Goal: Book appointment/travel/reservation

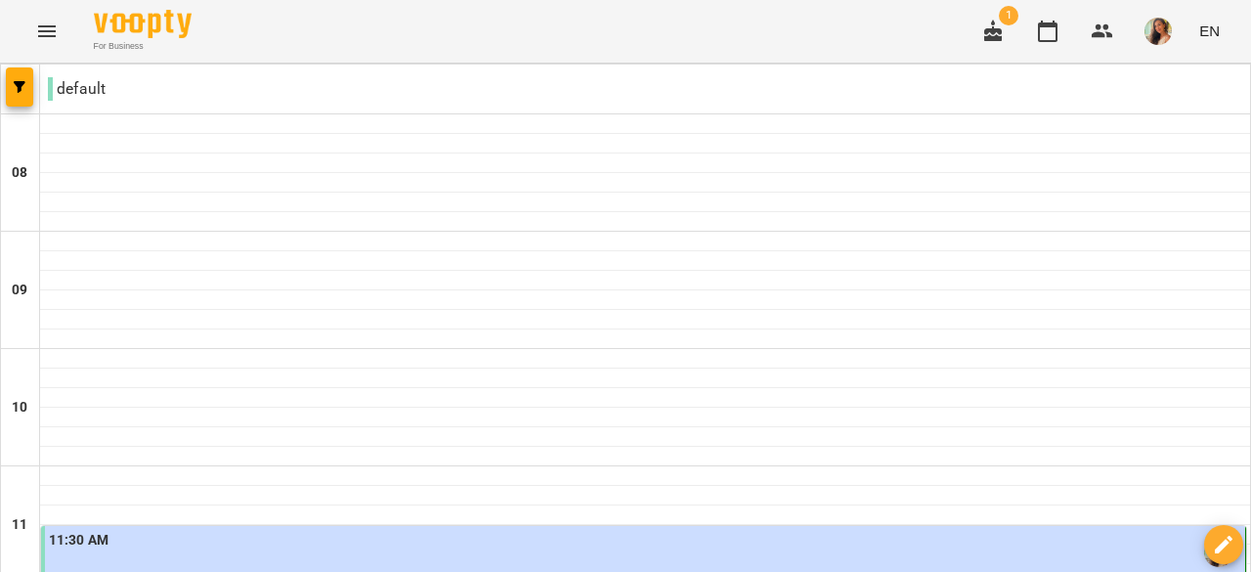
click at [999, 32] on icon "button" at bounding box center [992, 31] width 23 height 23
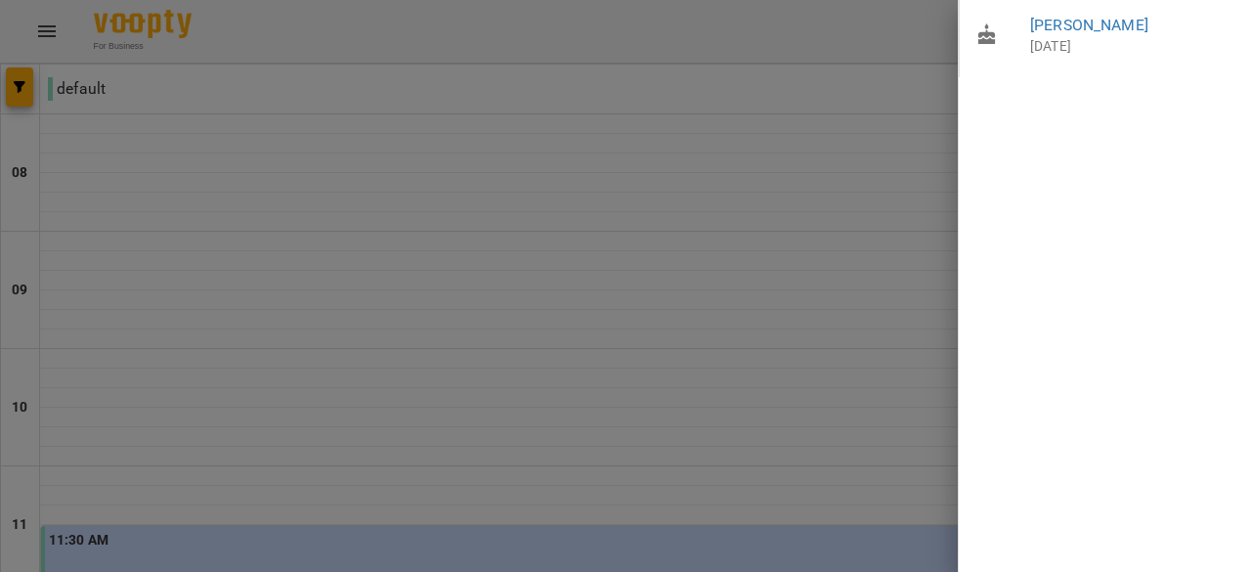
click at [820, 186] on div at bounding box center [625, 286] width 1251 height 572
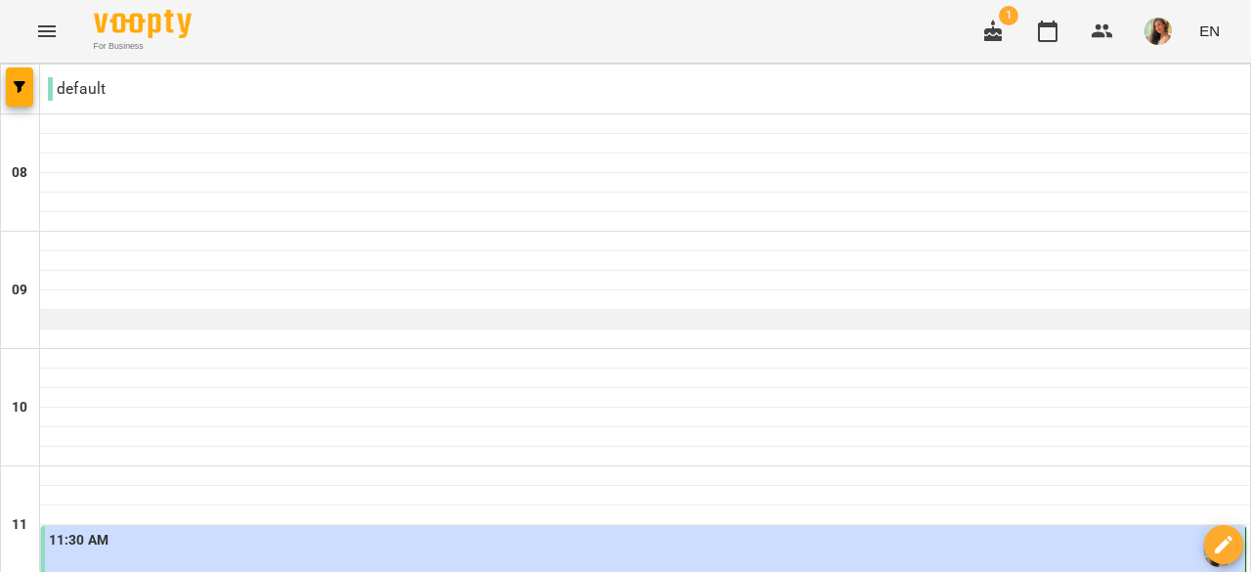
scroll to position [1010, 0]
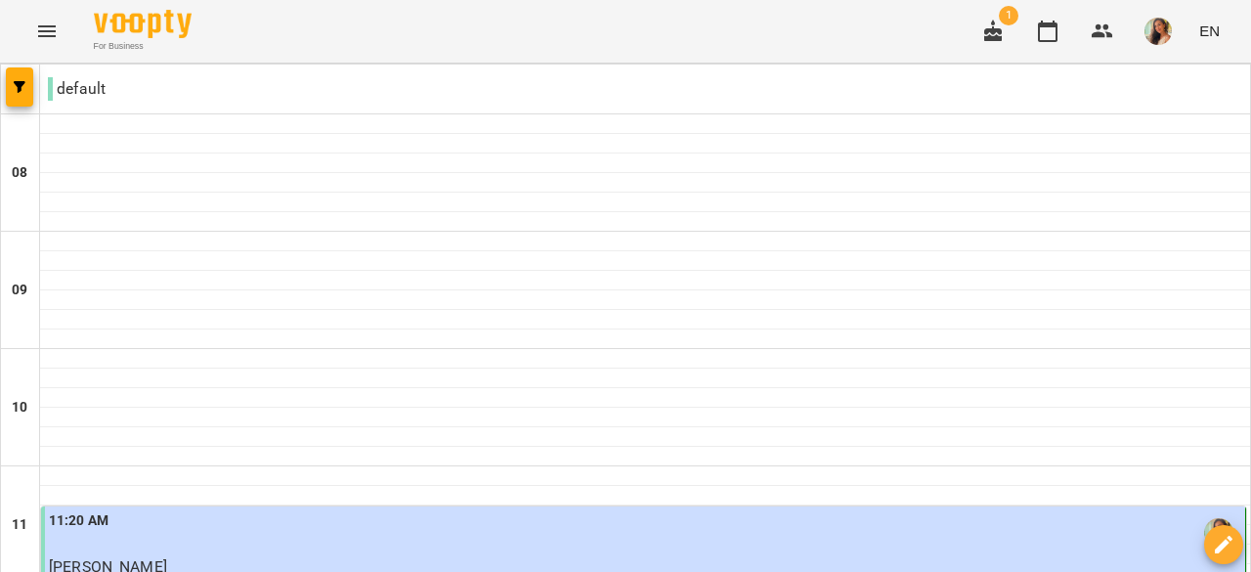
scroll to position [514, 0]
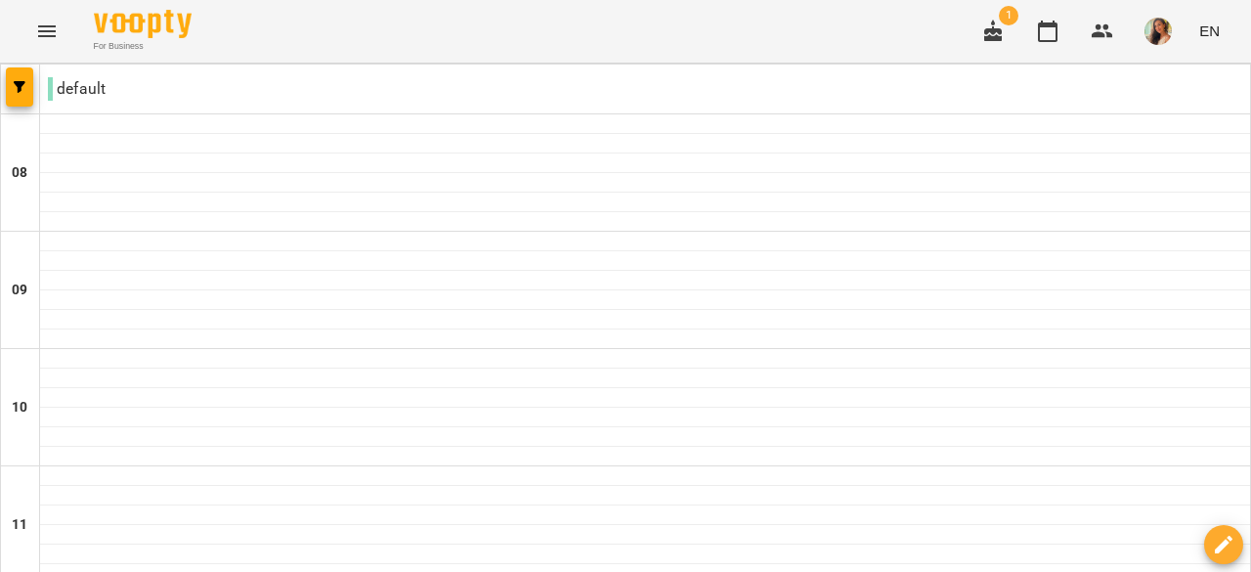
scroll to position [1314, 0]
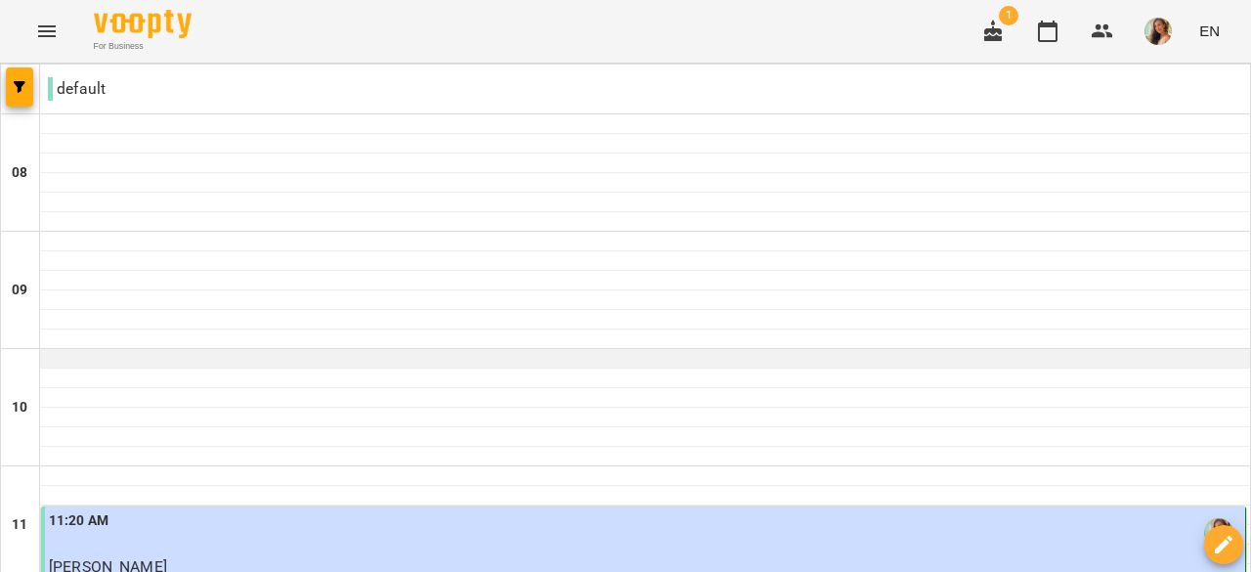
scroll to position [1198, 0]
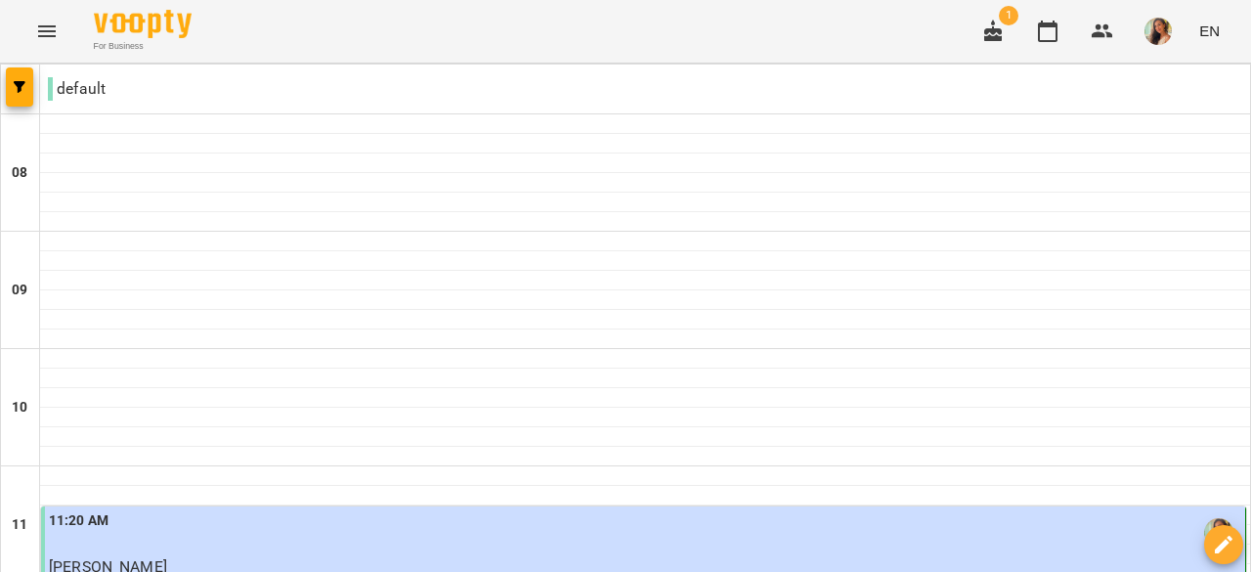
click at [363, 93] on div "default" at bounding box center [645, 88] width 1210 height 39
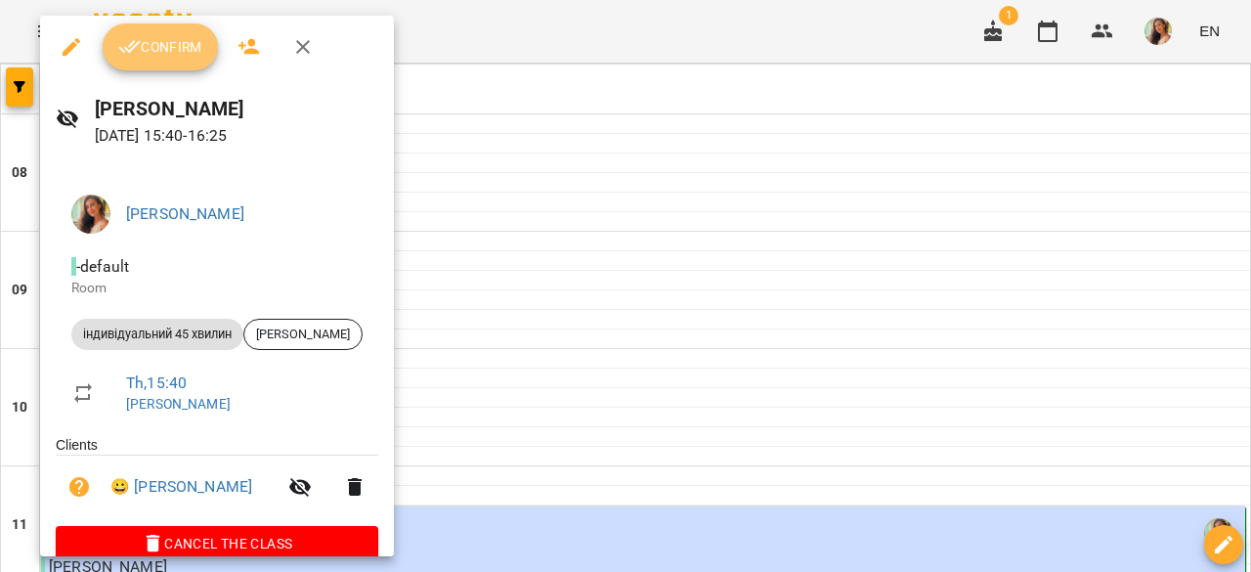
click at [181, 55] on span "Confirm" at bounding box center [160, 46] width 84 height 23
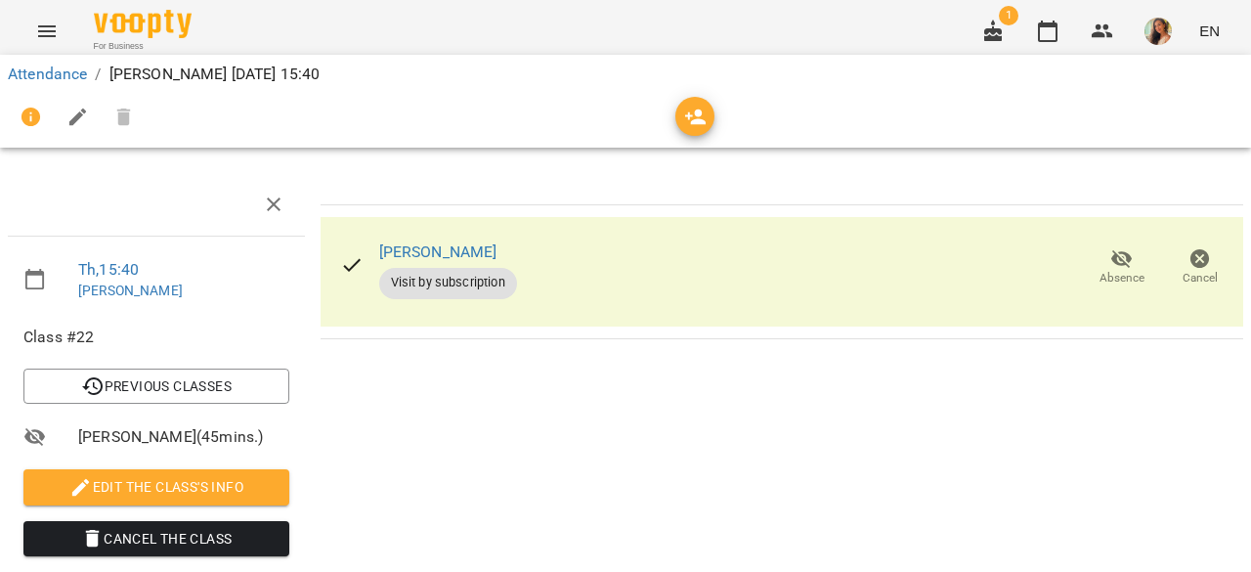
click at [987, 35] on icon "button" at bounding box center [992, 31] width 23 height 23
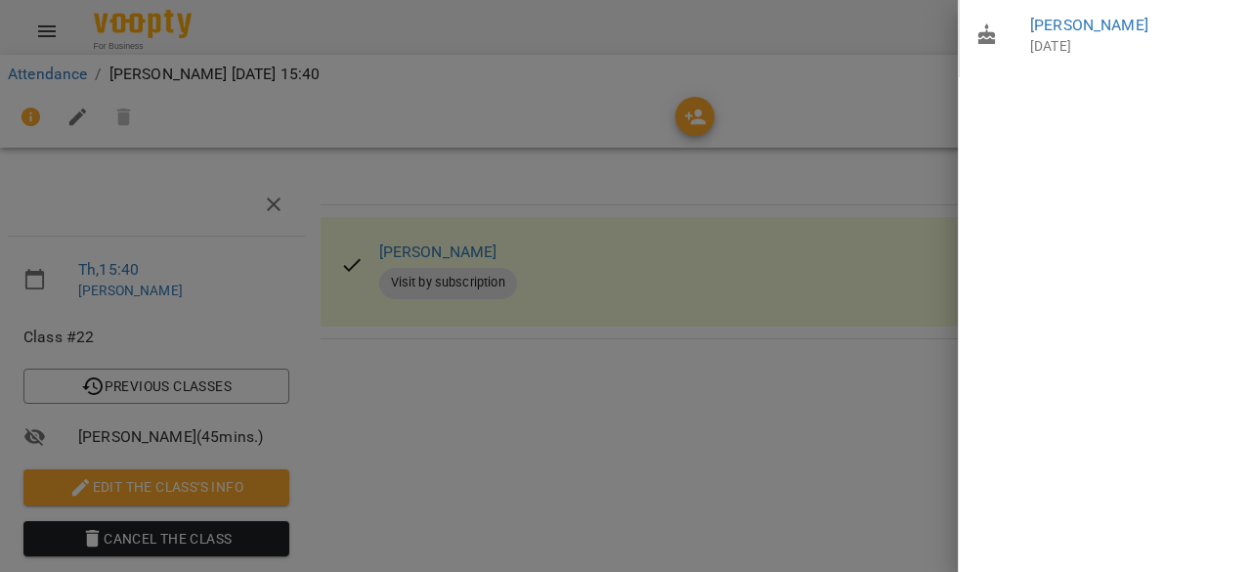
click at [712, 408] on div at bounding box center [625, 286] width 1251 height 572
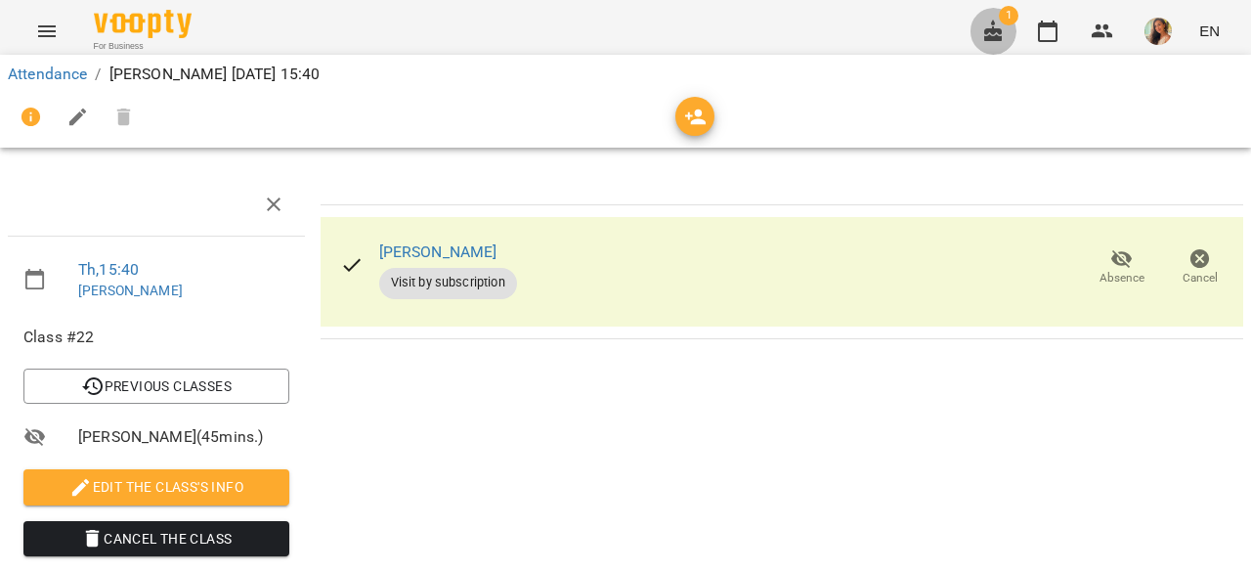
click at [985, 28] on icon "button" at bounding box center [992, 31] width 23 height 23
